Goal: Task Accomplishment & Management: Use online tool/utility

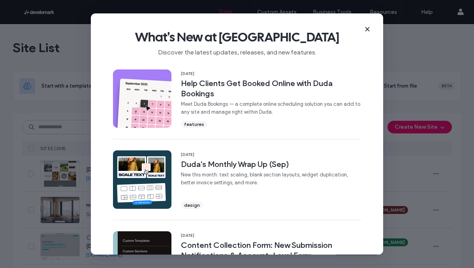
click at [366, 28] on icon at bounding box center [368, 29] width 6 height 6
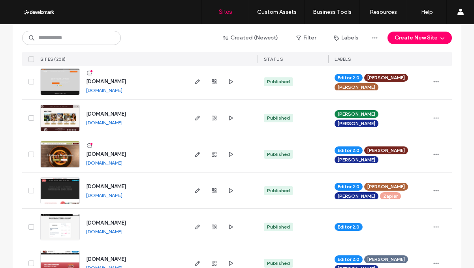
scroll to position [674, 0]
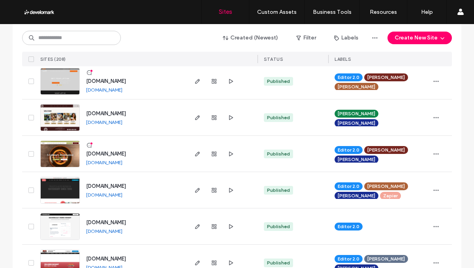
click at [118, 155] on span "[DOMAIN_NAME]" at bounding box center [106, 154] width 40 height 6
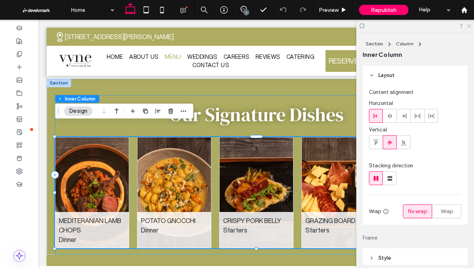
click at [468, 28] on icon at bounding box center [469, 25] width 5 height 5
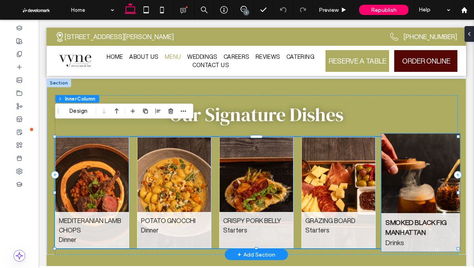
click at [408, 218] on strong "SMOKED BLACK FIG MANHATTAN" at bounding box center [416, 228] width 61 height 20
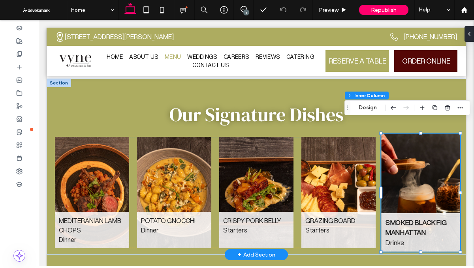
click at [408, 218] on strong "SMOKED BLACK FIG MANHATTAN" at bounding box center [416, 228] width 61 height 20
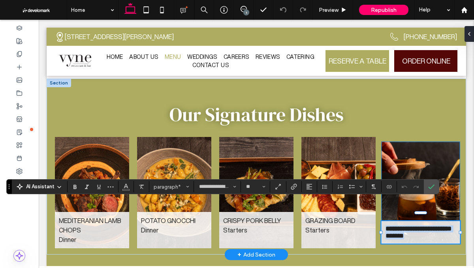
click at [408, 226] on strong "**********" at bounding box center [419, 229] width 66 height 6
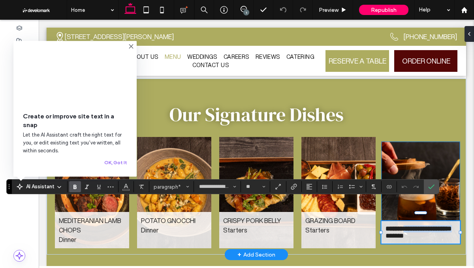
drag, startPoint x: 416, startPoint y: 210, endPoint x: 429, endPoint y: 218, distance: 15.4
click at [429, 226] on p "**********" at bounding box center [421, 229] width 70 height 7
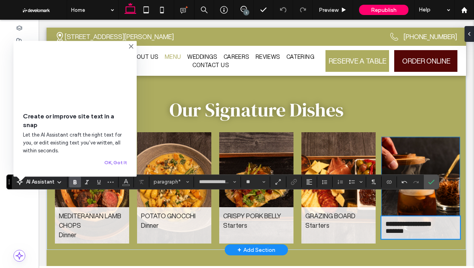
scroll to position [745, 0]
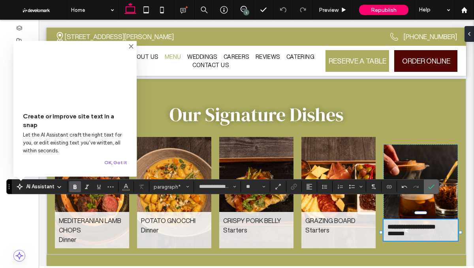
click at [436, 188] on label "Confirm" at bounding box center [432, 187] width 12 height 14
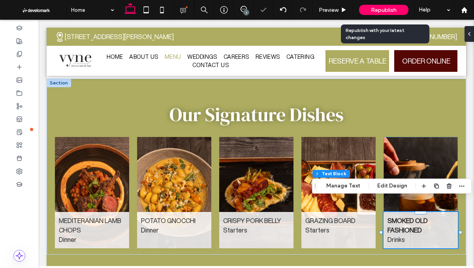
click at [395, 11] on span "Republish" at bounding box center [384, 10] width 26 height 7
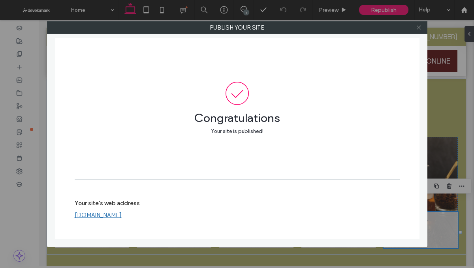
click at [421, 25] on icon at bounding box center [419, 28] width 6 height 6
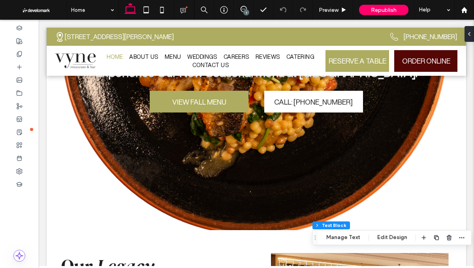
scroll to position [0, 0]
